Goal: Task Accomplishment & Management: Use online tool/utility

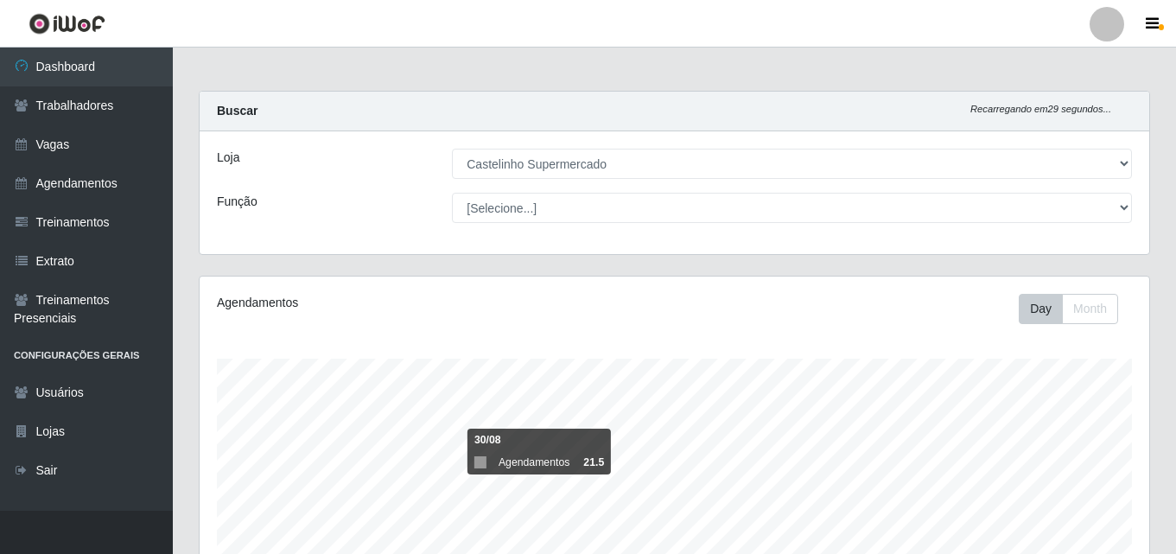
select select "377"
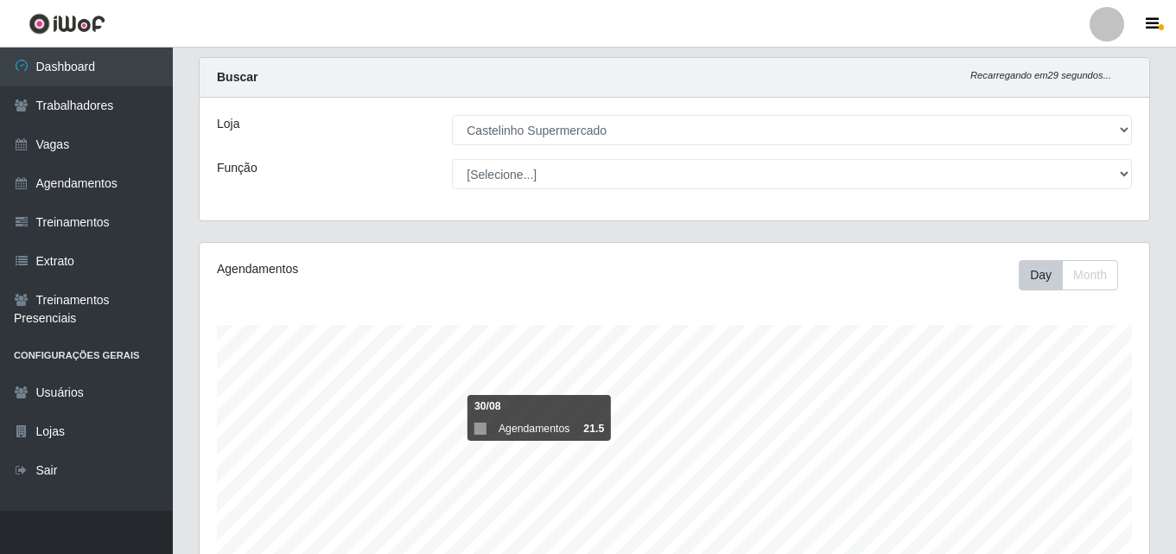
scroll to position [359, 950]
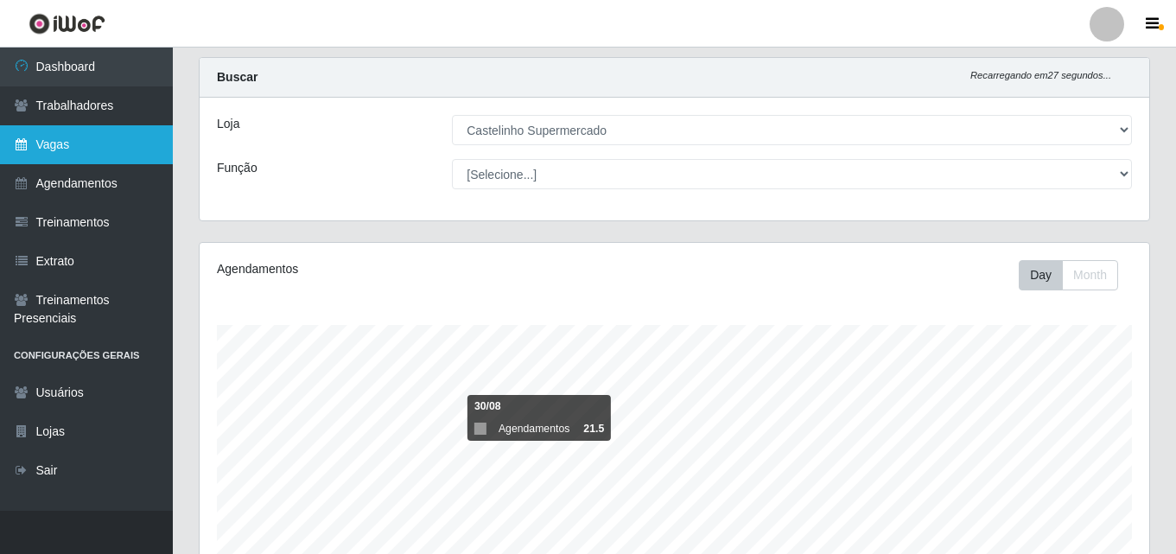
click at [114, 153] on link "Vagas" at bounding box center [86, 144] width 173 height 39
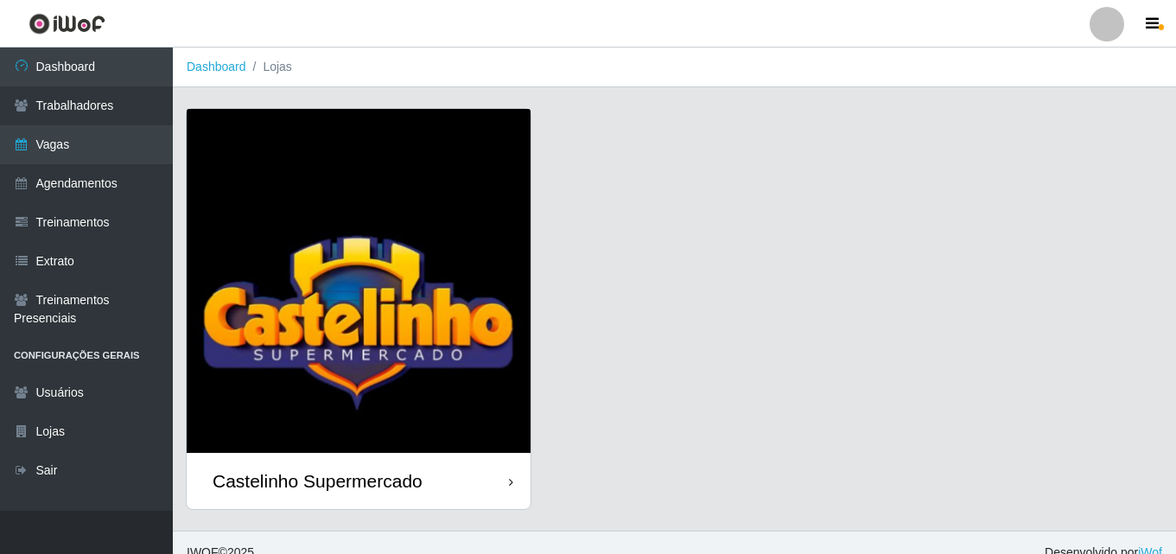
click at [344, 485] on div "Castelinho Supermercado" at bounding box center [318, 481] width 210 height 22
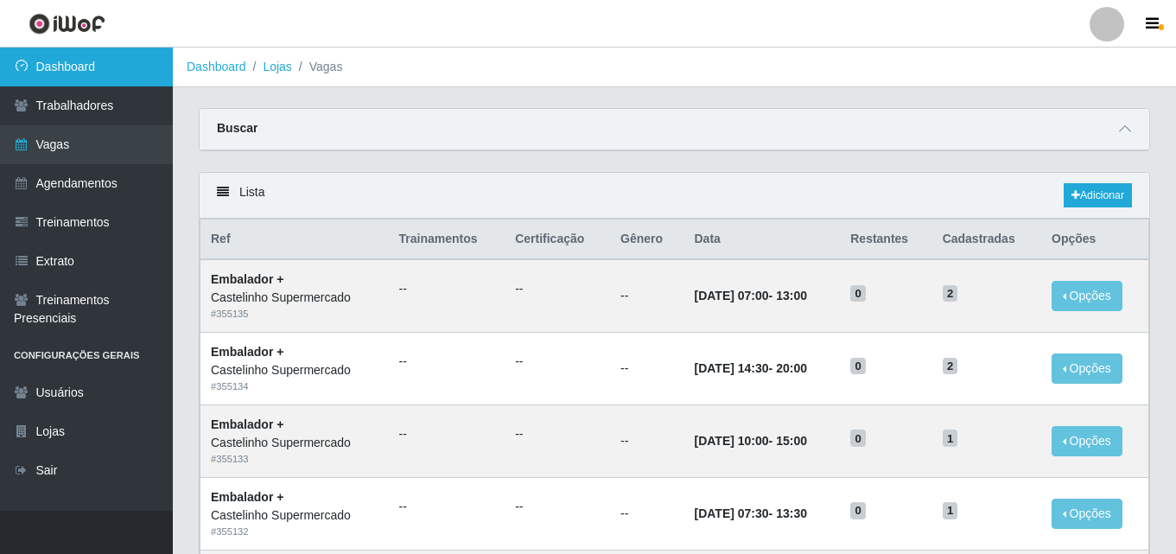
click at [54, 63] on link "Dashboard" at bounding box center [86, 67] width 173 height 39
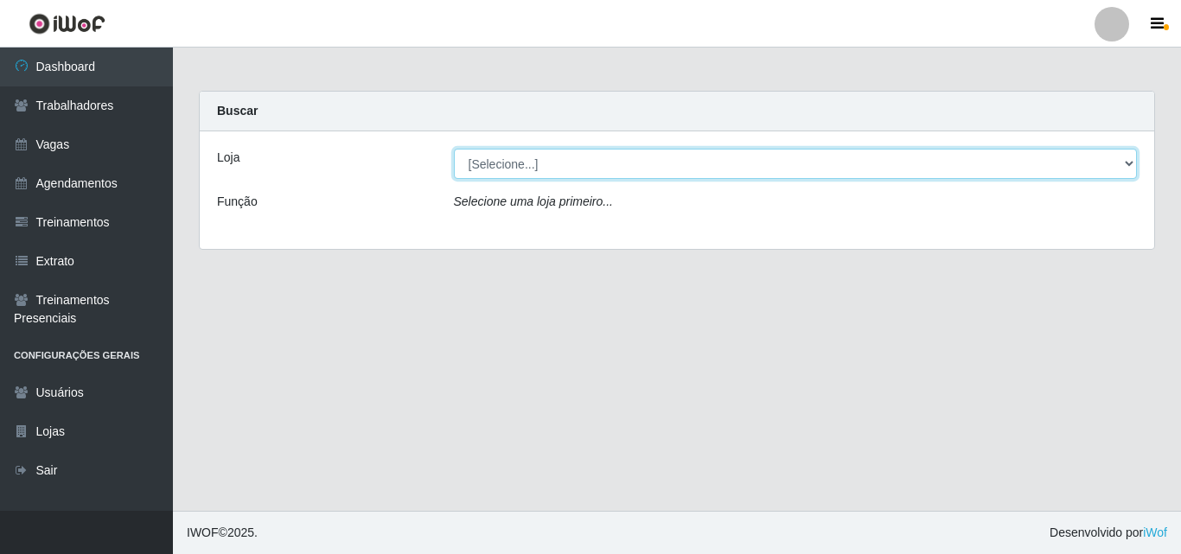
click at [556, 165] on select "[Selecione...] Castelinho Supermercado" at bounding box center [796, 164] width 684 height 30
select select "377"
click at [454, 149] on select "[Selecione...] Castelinho Supermercado" at bounding box center [796, 164] width 684 height 30
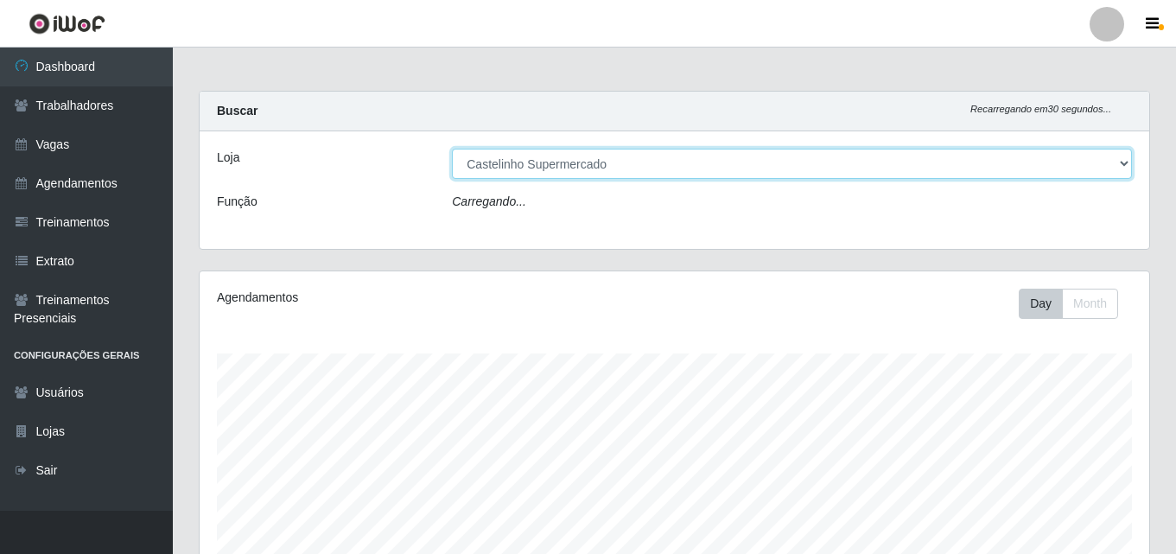
scroll to position [359, 950]
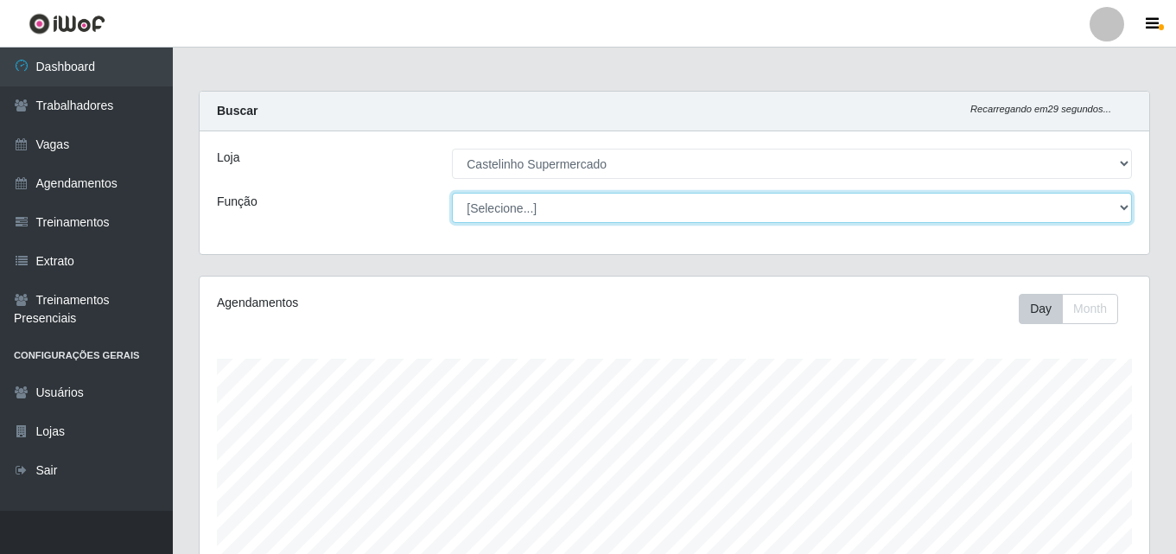
click at [519, 207] on select "[Selecione...] ASG ASG + ASG ++ Balconista de Açougue Balconista de Açougue + B…" at bounding box center [792, 208] width 680 height 30
select select "70"
click at [452, 193] on select "[Selecione...] ASG ASG + ASG ++ Balconista de Açougue Balconista de Açougue + B…" at bounding box center [792, 208] width 680 height 30
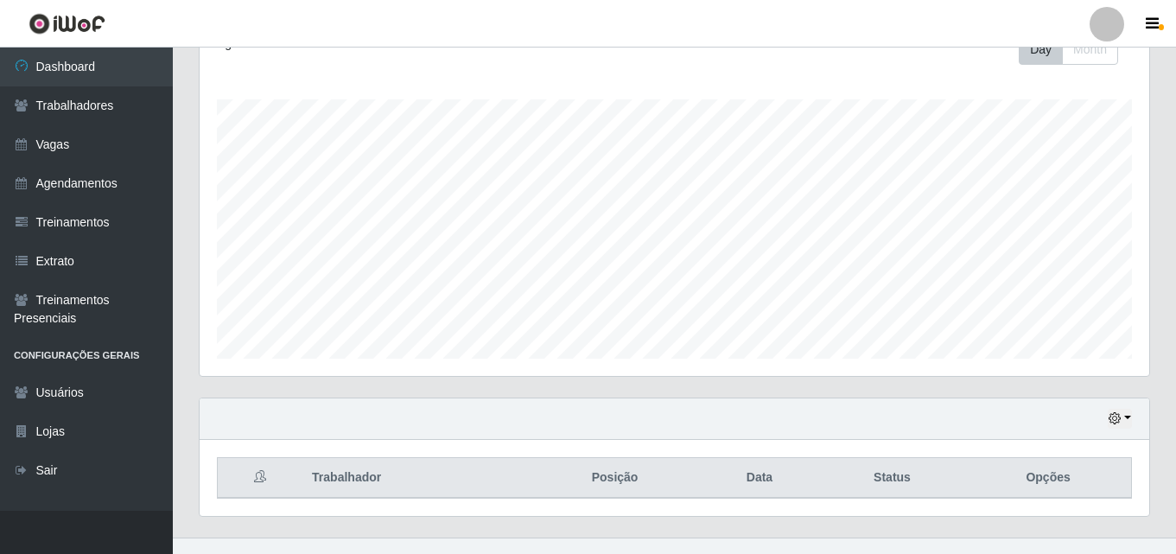
scroll to position [286, 0]
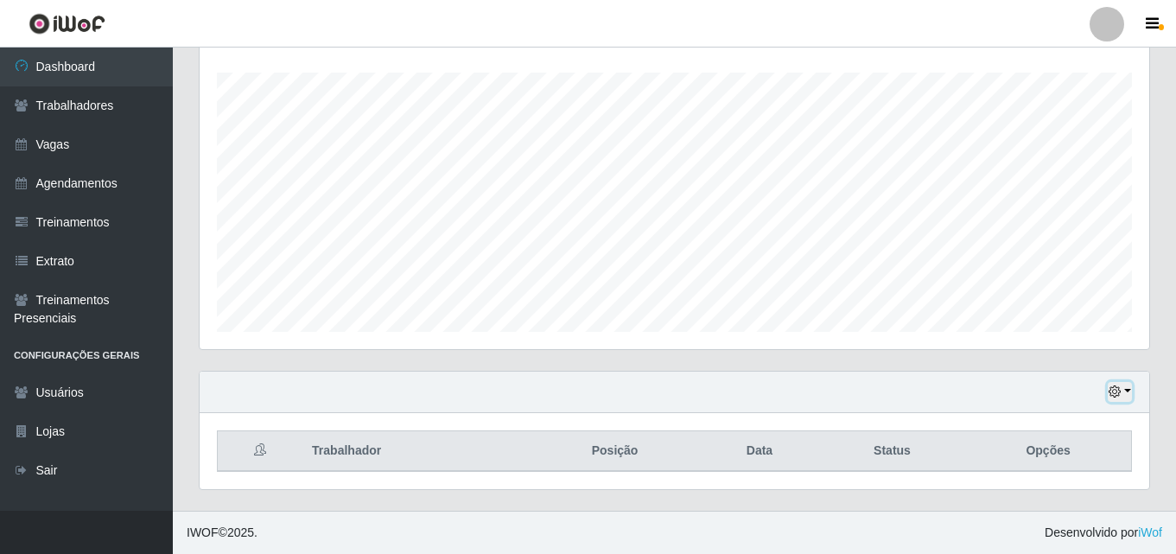
click at [1126, 388] on button "button" at bounding box center [1120, 392] width 24 height 20
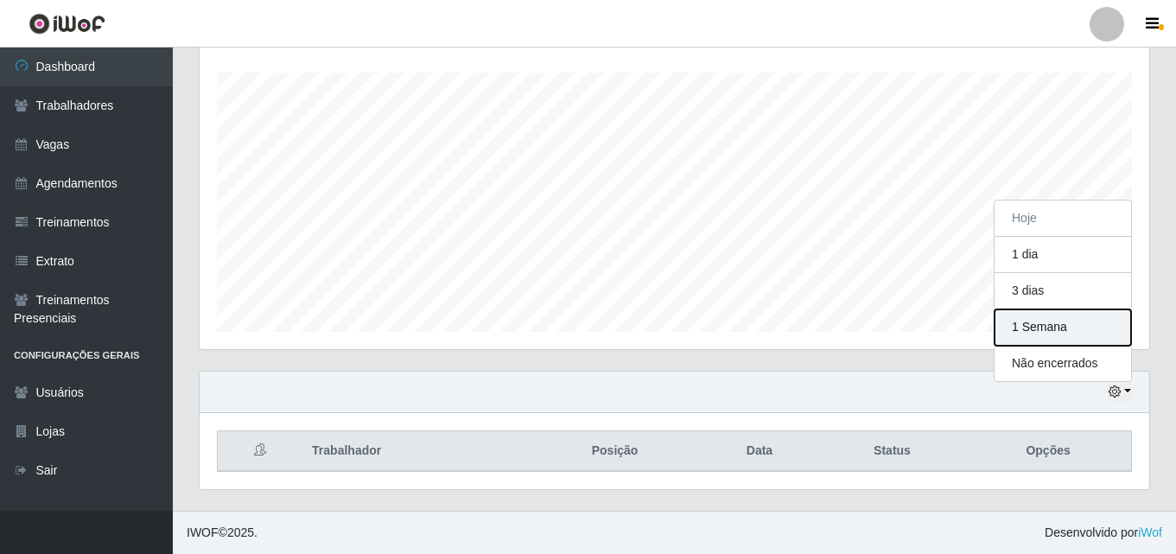
click at [1032, 331] on button "1 Semana" at bounding box center [1063, 327] width 137 height 36
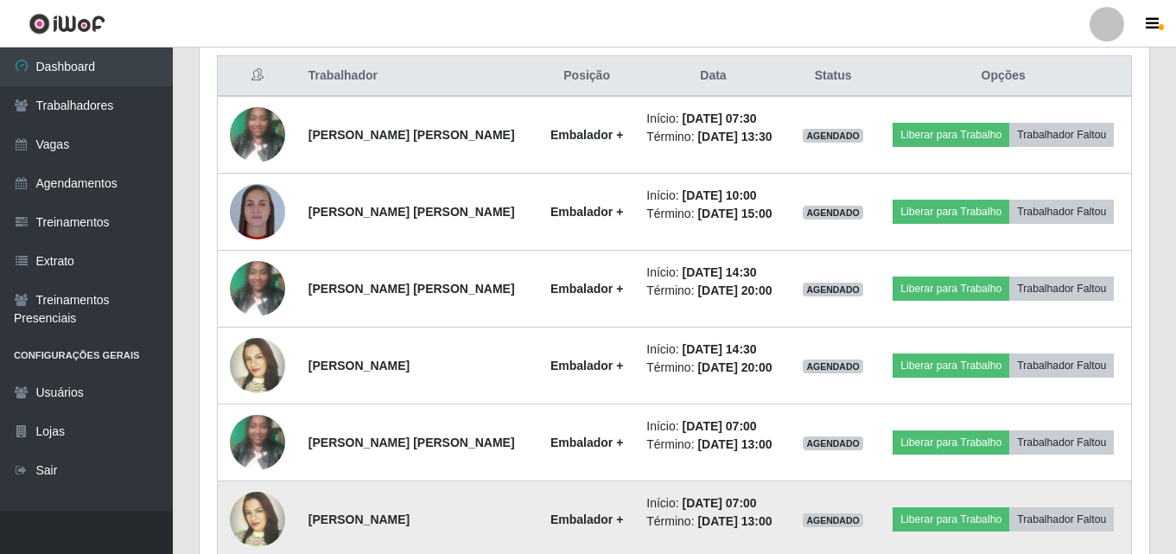
scroll to position [466, 0]
